Goal: Check status: Check status

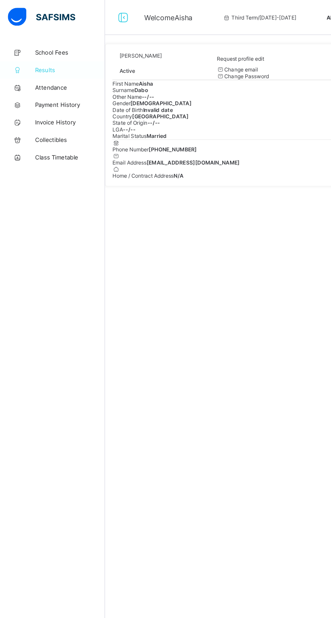
click at [35, 53] on span "Results" at bounding box center [54, 53] width 54 height 5
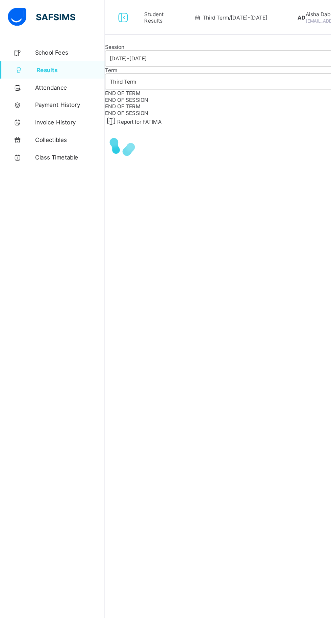
click at [114, 80] on span "END OF SESSION" at bounding box center [97, 77] width 33 height 5
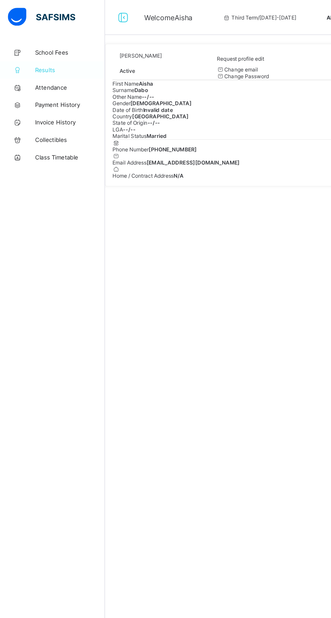
click at [36, 54] on span "Results" at bounding box center [54, 53] width 54 height 5
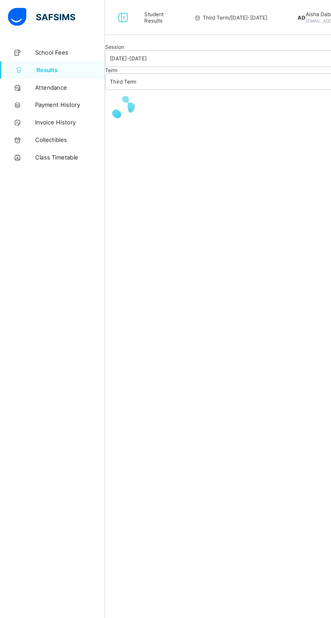
click at [226, 34] on div at bounding box center [206, 34] width 250 height 0
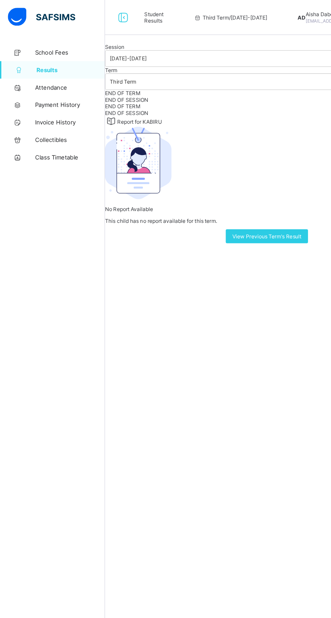
click at [114, 80] on span "END OF SESSION" at bounding box center [97, 77] width 33 height 5
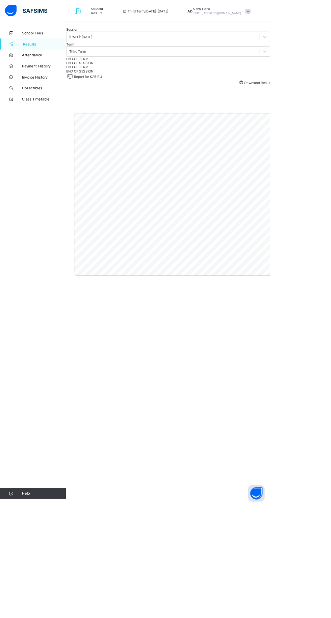
click at [135, 34] on div at bounding box center [206, 34] width 250 height 0
click at [114, 80] on span "END OF SESSION" at bounding box center [97, 77] width 33 height 5
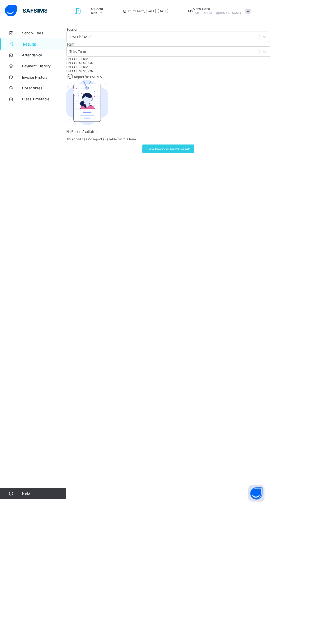
click at [221, 34] on div at bounding box center [206, 34] width 250 height 0
click at [157, 80] on div "END OF SESSION" at bounding box center [206, 77] width 250 height 5
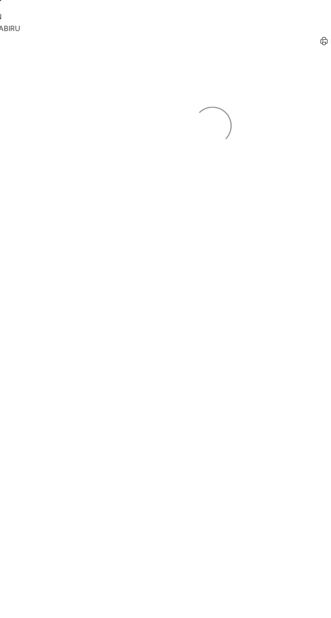
click at [164, 80] on div "END OF SESSION" at bounding box center [206, 77] width 250 height 5
